Goal: Check status: Check status

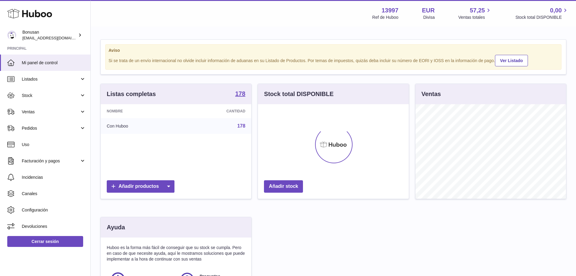
scroll to position [94, 151]
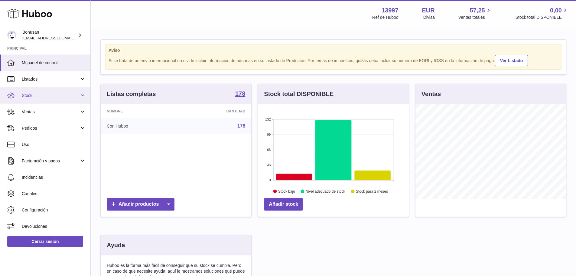
click at [32, 97] on span "Stock" at bounding box center [51, 96] width 58 height 6
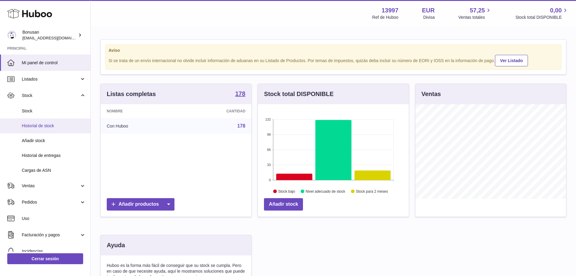
click at [51, 124] on span "Historial de stock" at bounding box center [54, 126] width 64 height 6
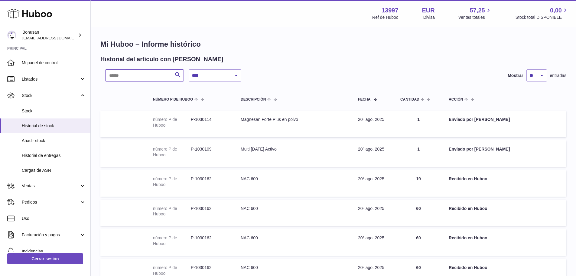
click at [134, 76] on input "text" at bounding box center [144, 75] width 79 height 12
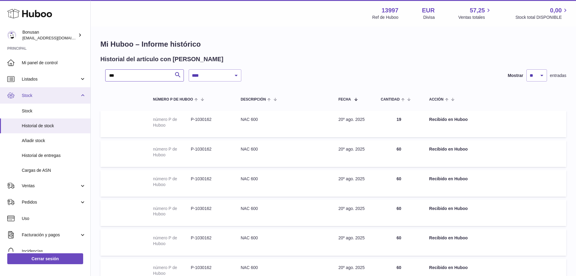
type input "***"
click at [30, 95] on span "Stock" at bounding box center [51, 96] width 58 height 6
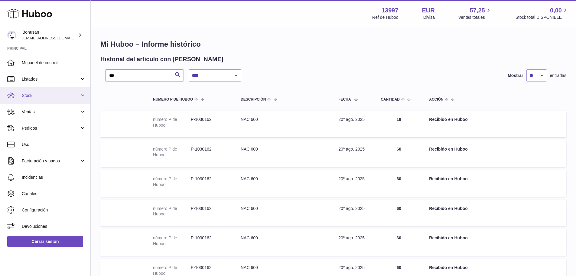
click at [28, 93] on span "Stock" at bounding box center [51, 96] width 58 height 6
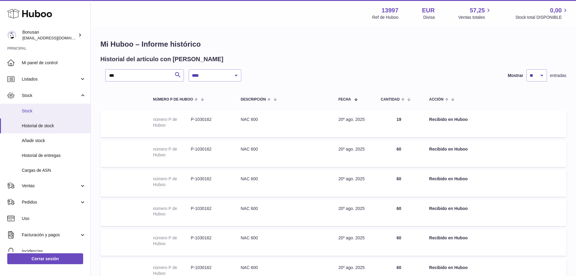
click at [29, 109] on span "Stock" at bounding box center [54, 111] width 64 height 6
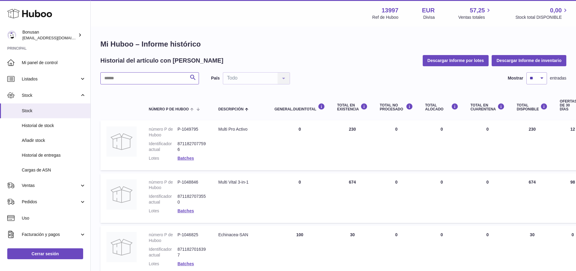
click at [127, 78] on input "text" at bounding box center [149, 78] width 99 height 12
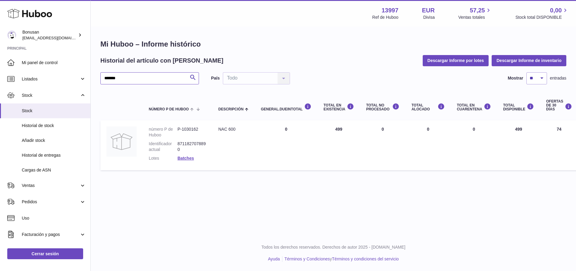
type input "*******"
click at [49, 155] on span "Historial de entregas" at bounding box center [54, 155] width 64 height 6
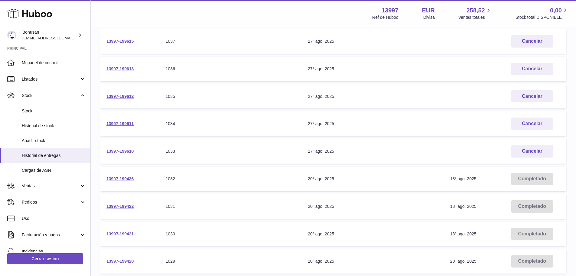
scroll to position [151, 0]
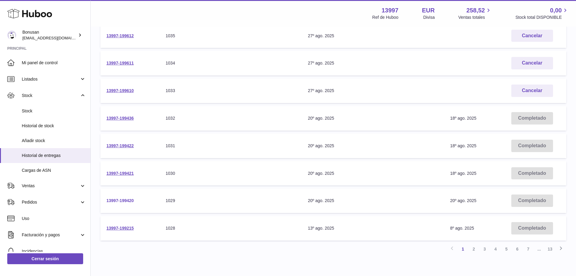
click at [123, 198] on link "13997-199420" at bounding box center [119, 200] width 27 height 5
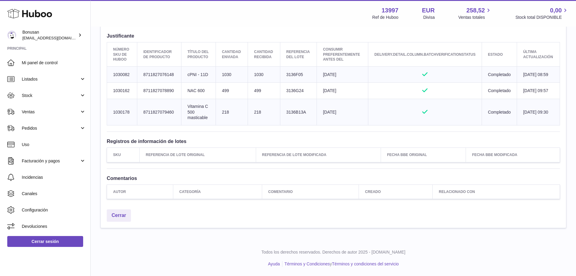
scroll to position [171, 0]
